Goal: Communication & Community: Ask a question

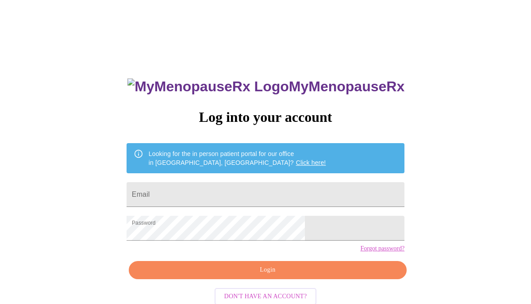
scroll to position [19, 0]
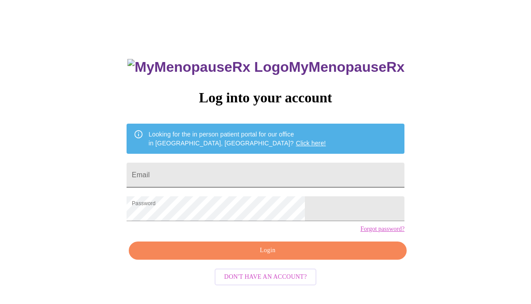
click at [216, 171] on input "Email" at bounding box center [266, 174] width 278 height 25
type input "lorikim59@gmail.com"
click at [247, 256] on span "Login" at bounding box center [268, 250] width 258 height 11
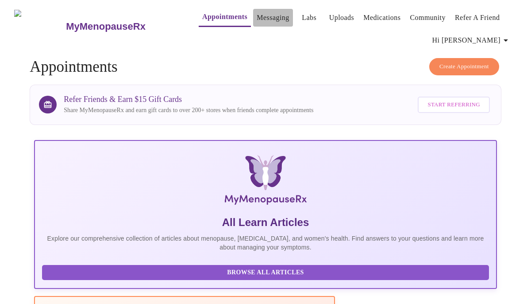
click at [257, 14] on link "Messaging" at bounding box center [273, 18] width 32 height 12
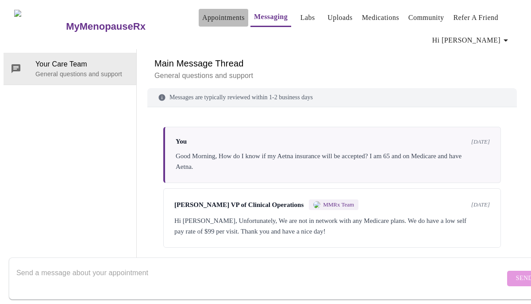
click at [204, 13] on link "Appointments" at bounding box center [223, 18] width 42 height 12
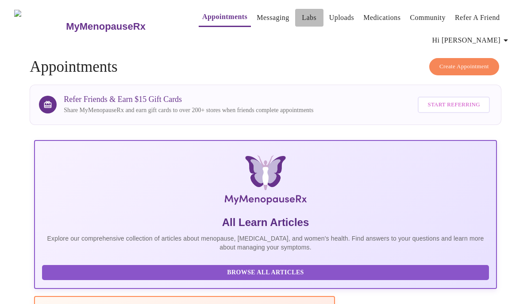
click at [302, 12] on link "Labs" at bounding box center [309, 18] width 15 height 12
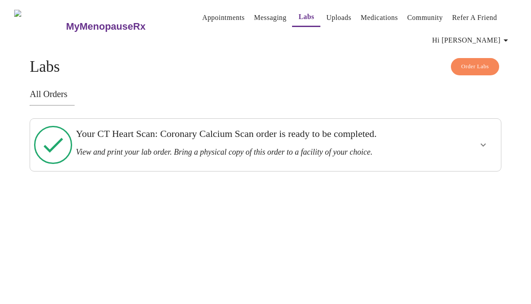
click at [326, 13] on link "Uploads" at bounding box center [338, 18] width 25 height 12
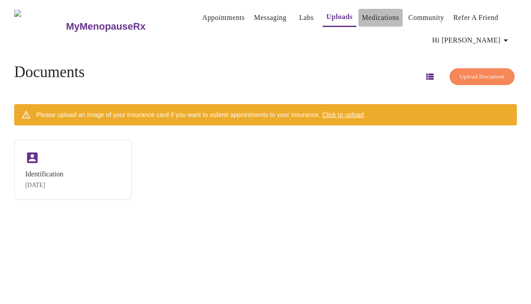
click at [362, 12] on link "Medications" at bounding box center [380, 18] width 37 height 12
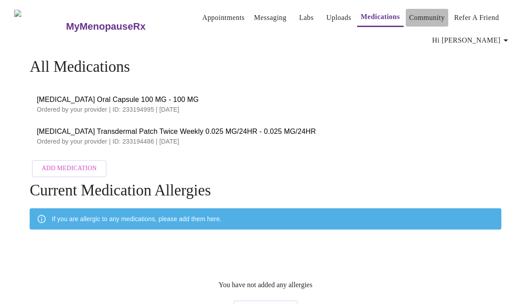
click at [416, 13] on link "Community" at bounding box center [427, 18] width 36 height 12
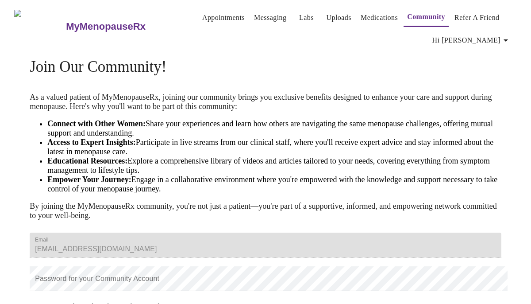
click at [202, 12] on link "Appointments" at bounding box center [223, 18] width 42 height 12
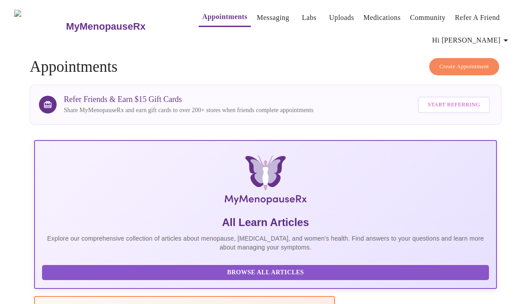
click at [257, 13] on link "Messaging" at bounding box center [273, 18] width 32 height 12
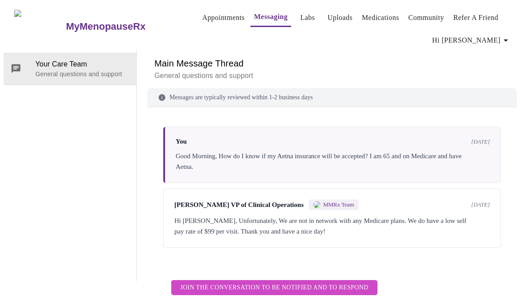
scroll to position [46, 0]
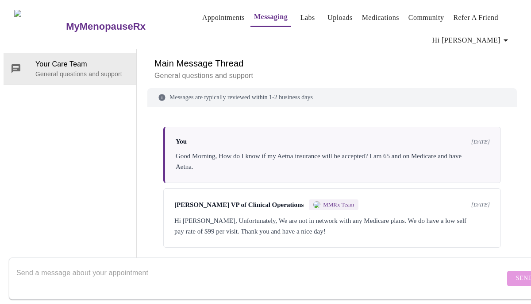
click at [60, 266] on textarea "Send a message about your appointment" at bounding box center [260, 278] width 489 height 28
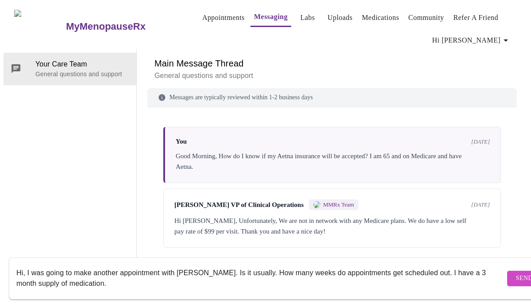
type textarea "Hi, I was going to make another appointment with [PERSON_NAME]. Is it usually. …"
click at [516, 273] on span "Send" at bounding box center [524, 278] width 17 height 11
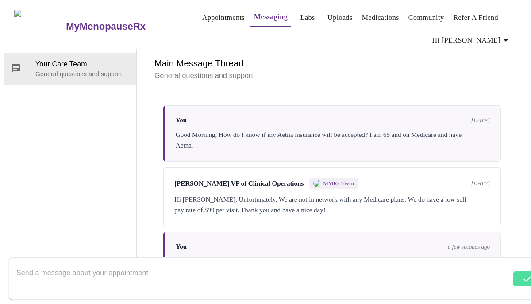
scroll to position [35, 0]
